Goal: Information Seeking & Learning: Learn about a topic

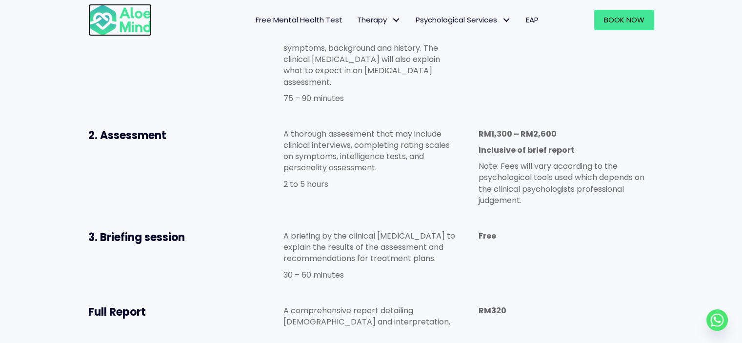
scroll to position [537, 0]
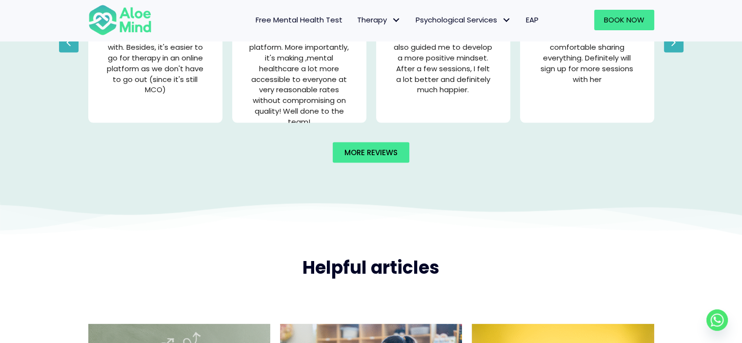
scroll to position [1950, 0]
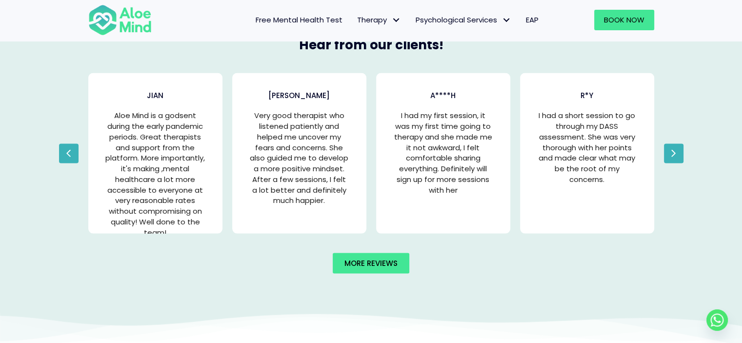
click at [291, 20] on span "Free Mental Health Test" at bounding box center [299, 20] width 87 height 10
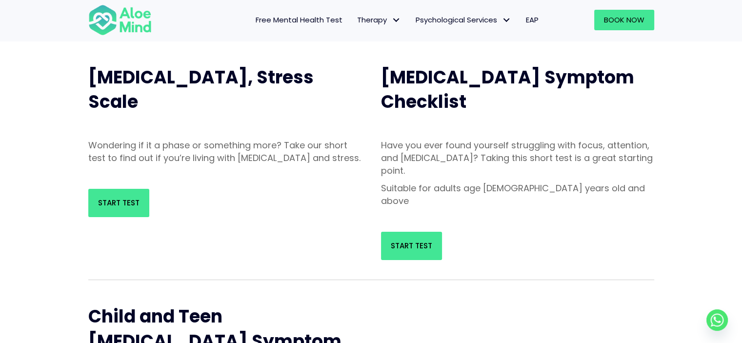
scroll to position [98, 0]
click at [424, 241] on span "Start Test" at bounding box center [411, 246] width 41 height 10
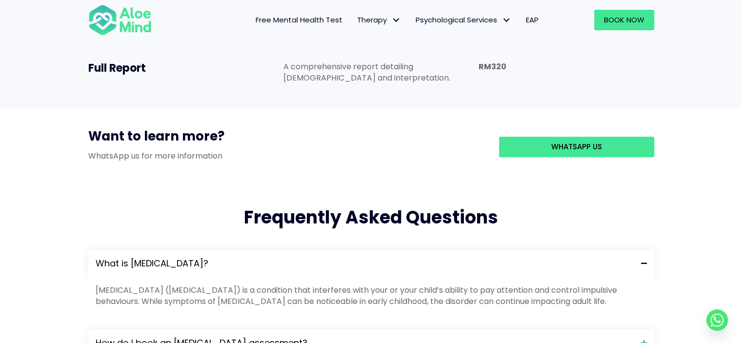
scroll to position [976, 0]
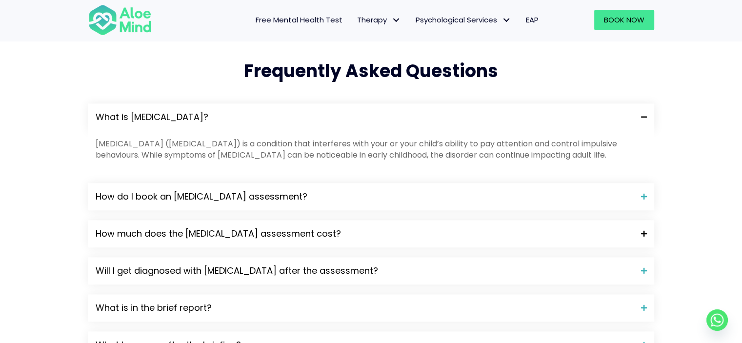
click at [266, 227] on span "How much does the ADHD assessment cost?" at bounding box center [365, 233] width 538 height 13
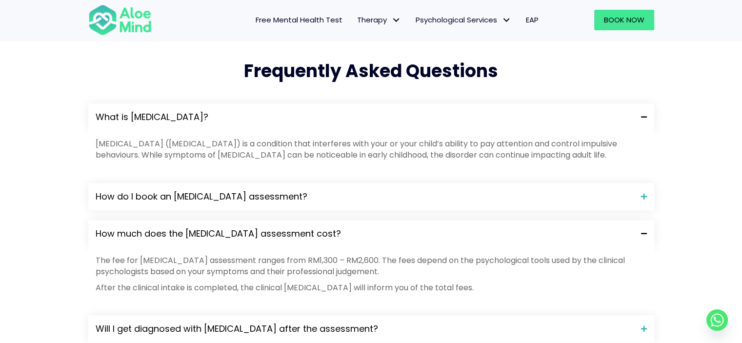
click at [67, 177] on div "Frequently Asked Questions What is ADHD? Attention-deficit hyperactivity disord…" at bounding box center [371, 262] width 742 height 444
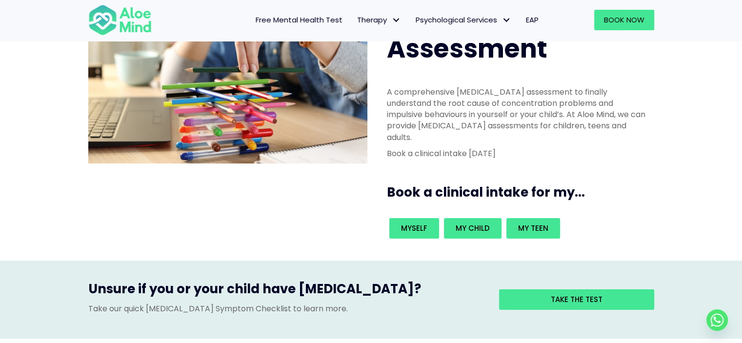
scroll to position [0, 0]
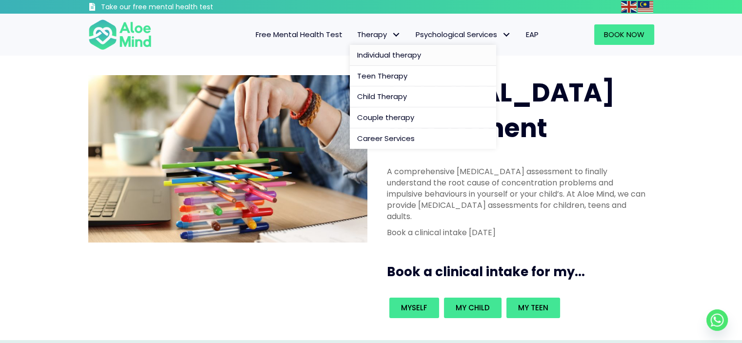
click at [384, 56] on span "Individual therapy" at bounding box center [389, 55] width 64 height 10
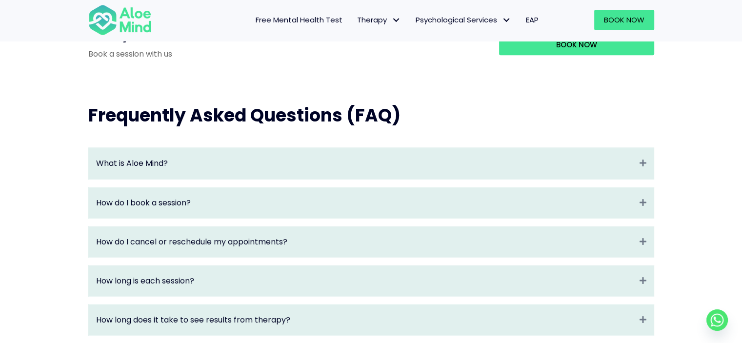
scroll to position [976, 0]
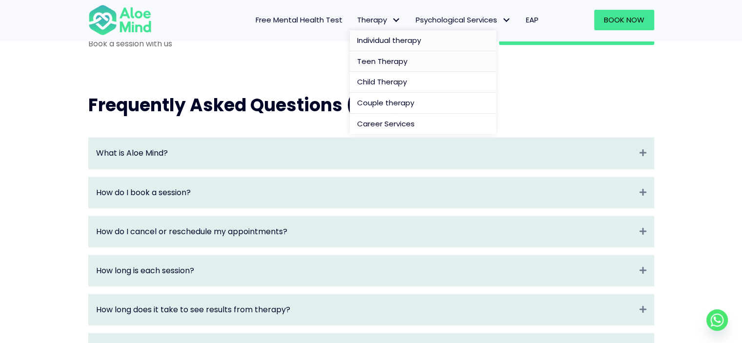
click at [386, 64] on span "Teen Therapy" at bounding box center [382, 61] width 50 height 10
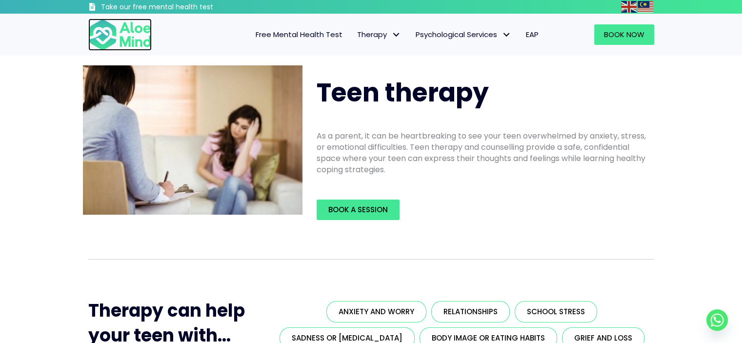
click at [130, 35] on img at bounding box center [119, 35] width 63 height 32
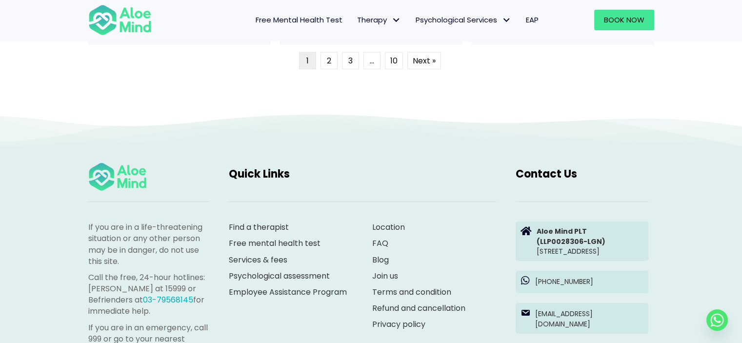
scroll to position [2619, 0]
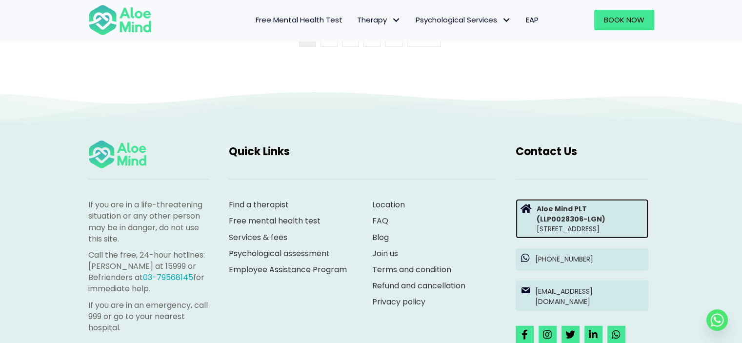
click at [540, 208] on strong "Aloe Mind PLT" at bounding box center [562, 209] width 50 height 10
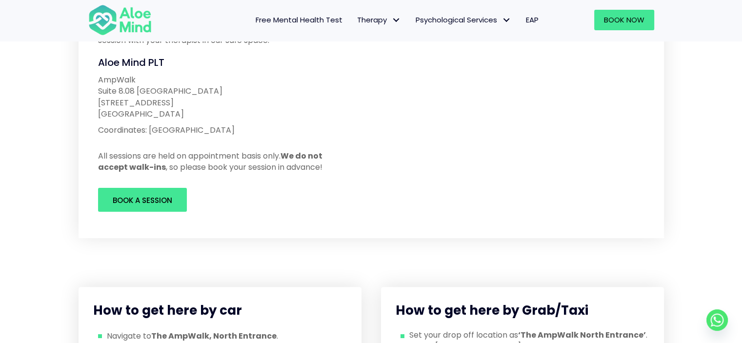
scroll to position [98, 0]
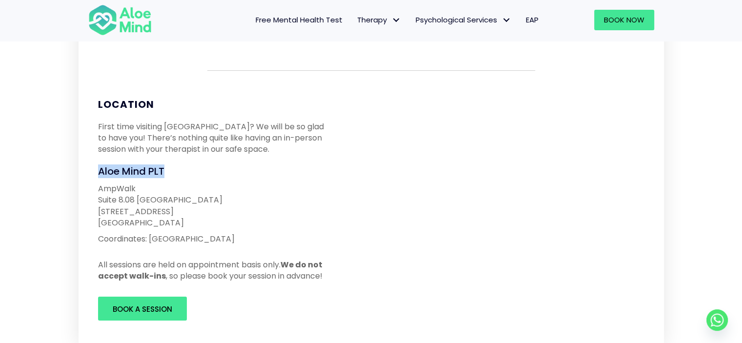
drag, startPoint x: 100, startPoint y: 168, endPoint x: 198, endPoint y: 174, distance: 98.3
click at [198, 174] on h4 "Aloe Mind PLT" at bounding box center [214, 171] width 233 height 14
copy span "Aloe Mind PLT"
click at [281, 169] on h4 "Aloe Mind PLT" at bounding box center [214, 171] width 233 height 14
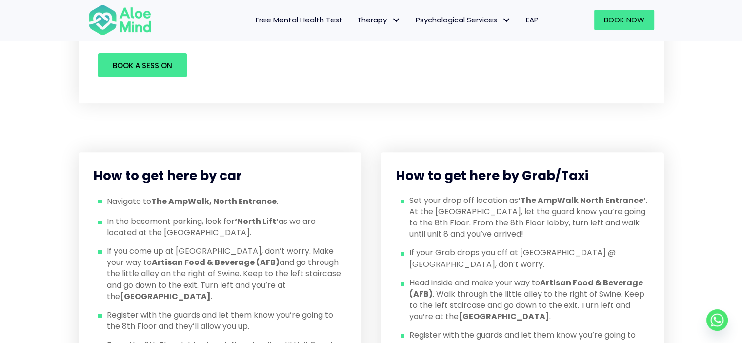
scroll to position [439, 0]
